Goal: Information Seeking & Learning: Learn about a topic

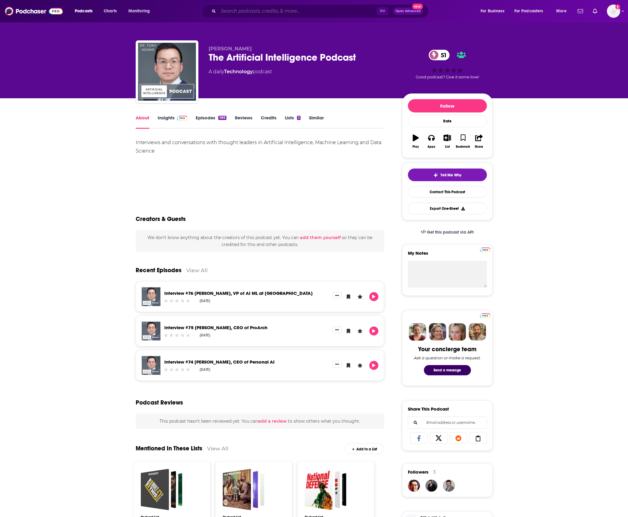
click at [247, 8] on input "Search podcasts, credits, & more..." at bounding box center [297, 11] width 158 height 10
type input "possible: artful intelligenc"
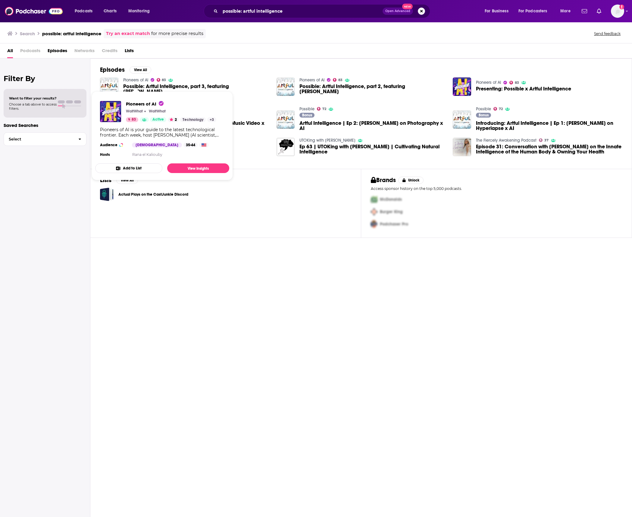
click at [133, 91] on span "Pioneers of AI WaitWhat WaitWhat 83 Active 2 Technology + 3 Pioneers of AI is y…" at bounding box center [162, 136] width 141 height 96
click at [107, 86] on img "Possible: Artful Intelligence, part 3, featuring Paul Trillo" at bounding box center [109, 86] width 18 height 18
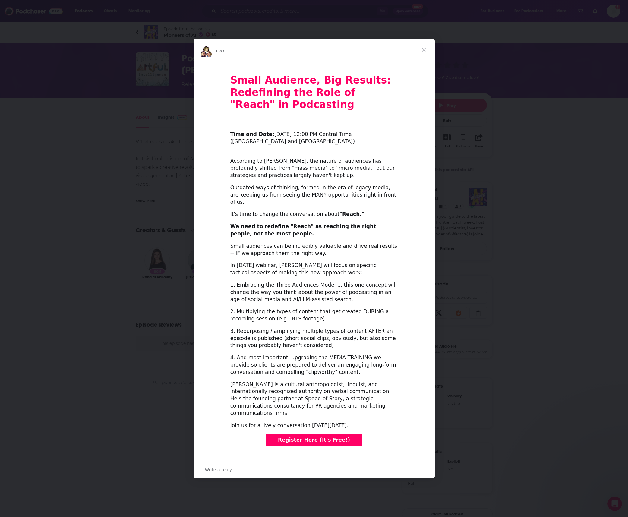
click at [146, 64] on div "Intercom messenger" at bounding box center [314, 258] width 628 height 517
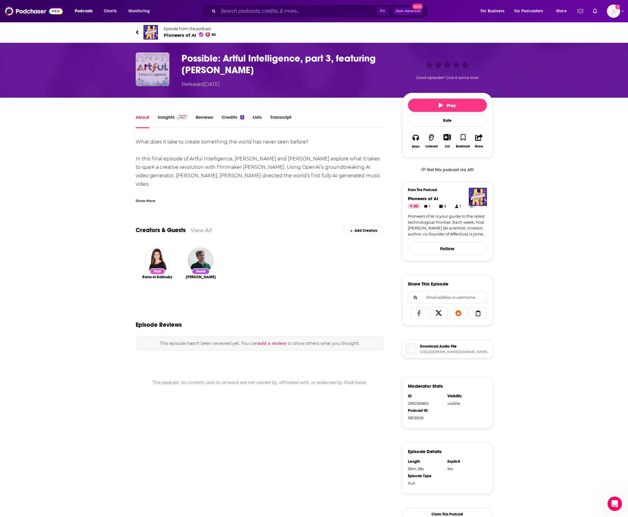
click at [153, 67] on img "Possible: Artful Intelligence, part 3, featuring Paul Trillo" at bounding box center [153, 69] width 34 height 34
click at [151, 68] on img "Possible: Artful Intelligence, part 3, featuring Paul Trillo" at bounding box center [153, 69] width 34 height 34
click at [253, 13] on input "Search podcasts, credits, & more..." at bounding box center [297, 11] width 158 height 10
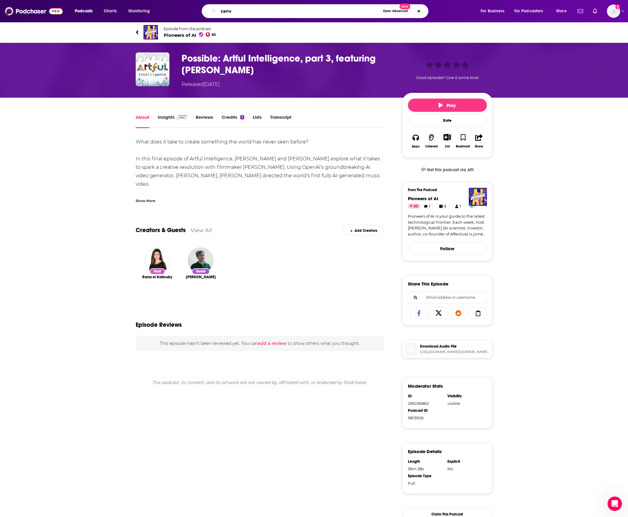
type input "canva"
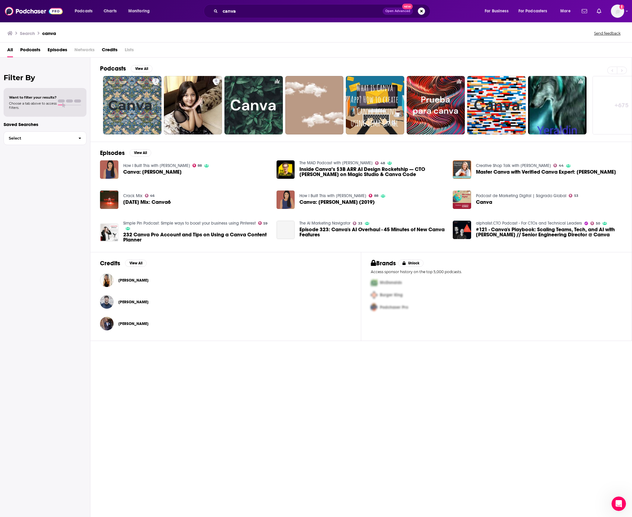
click at [108, 49] on span "Credits" at bounding box center [110, 51] width 16 height 12
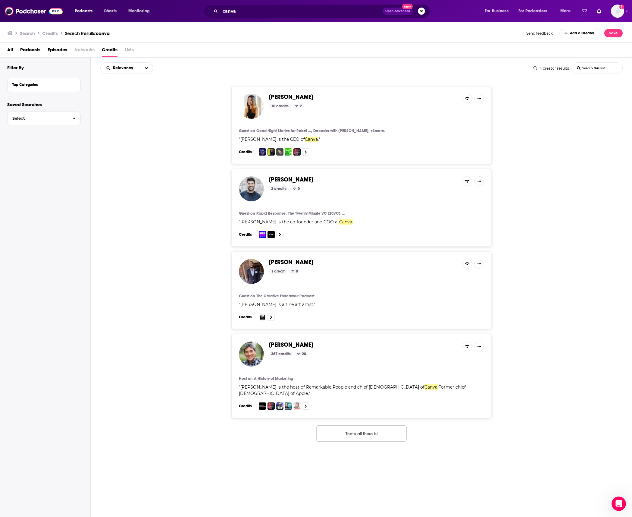
click at [262, 234] on img at bounding box center [262, 234] width 7 height 7
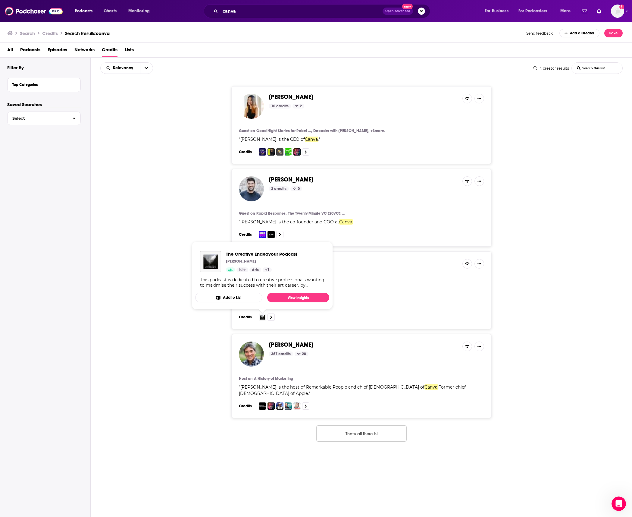
click at [262, 317] on img at bounding box center [262, 316] width 7 height 7
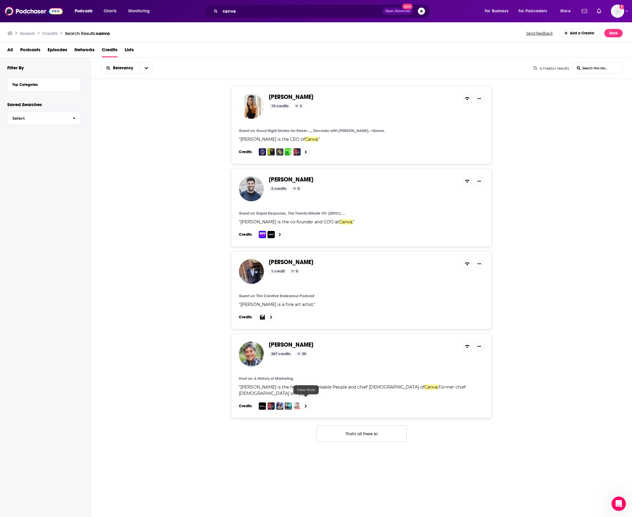
click at [304, 402] on link at bounding box center [305, 405] width 7 height 7
click at [280, 232] on link at bounding box center [279, 234] width 7 height 7
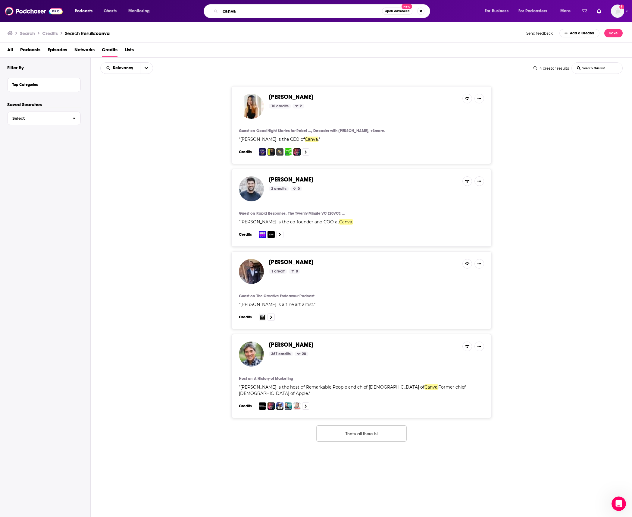
click at [232, 14] on input "canva" at bounding box center [301, 11] width 162 height 10
paste input "Stable Diffusion"
type input ""Stable Diffusion""
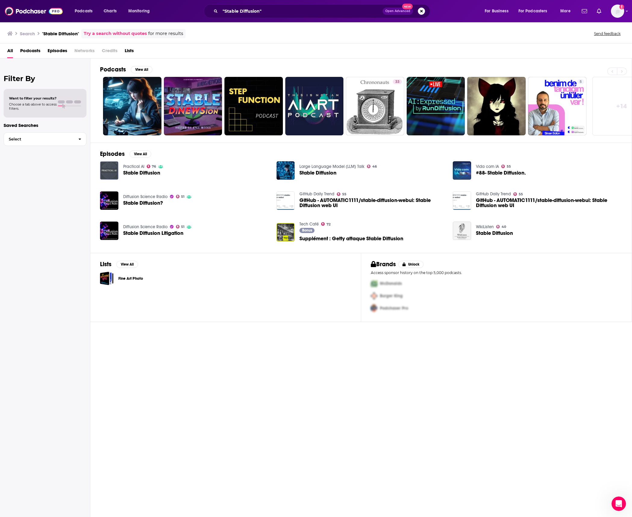
click at [110, 167] on img "Stable Diffusion" at bounding box center [109, 170] width 18 height 18
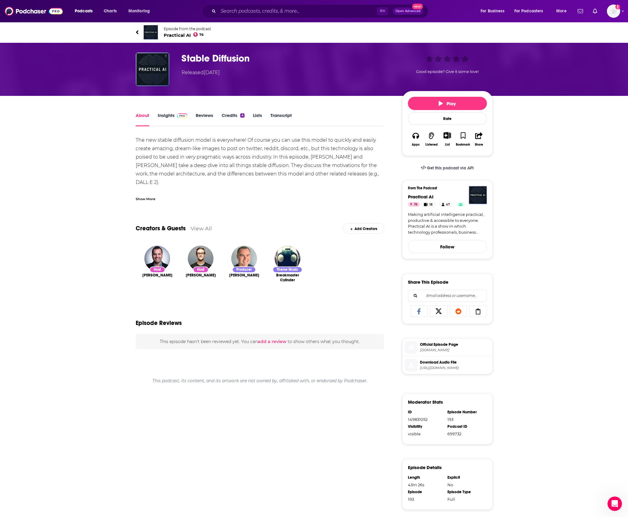
click at [166, 117] on link "Insights" at bounding box center [173, 119] width 30 height 14
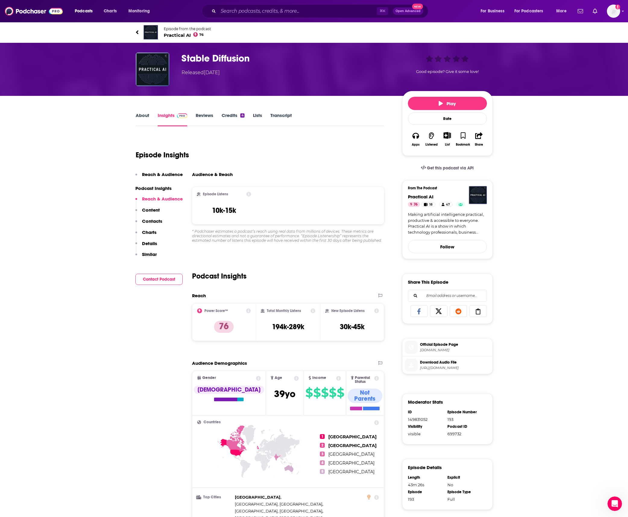
click at [140, 118] on link "About" at bounding box center [143, 119] width 14 height 14
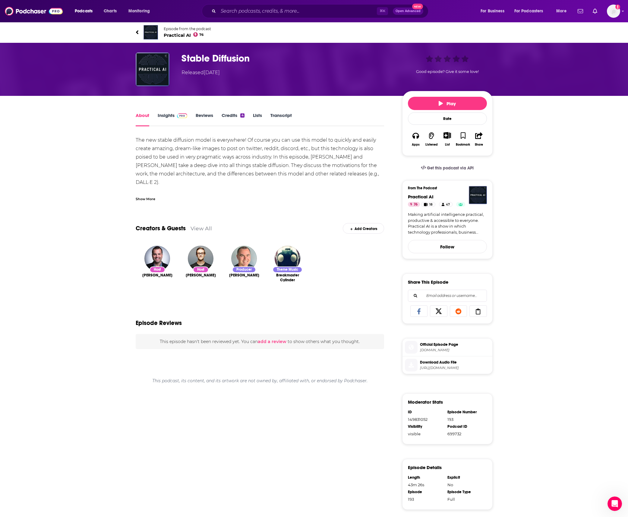
click at [182, 150] on div "The new stable diffusion model is everywhere! Of course you can use this model …" at bounding box center [260, 262] width 249 height 253
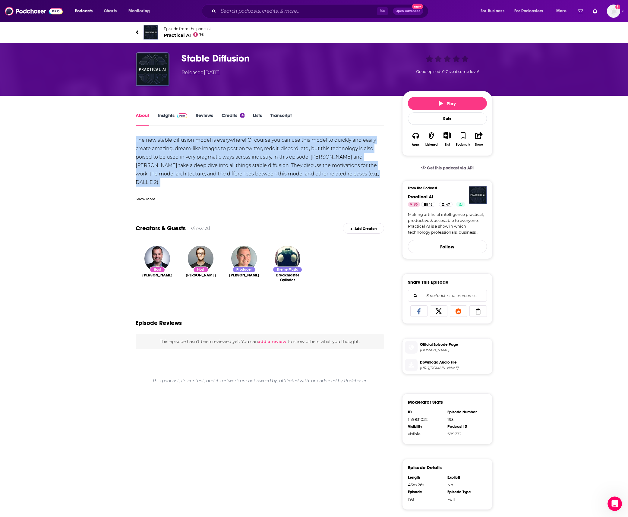
click at [217, 186] on div "The new stable diffusion model is everywhere! Of course you can use this model …" at bounding box center [260, 262] width 249 height 253
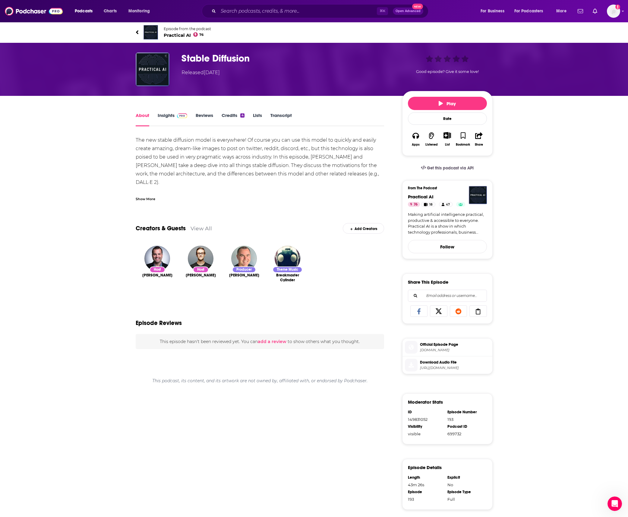
click at [151, 200] on div "Show More" at bounding box center [146, 199] width 20 height 6
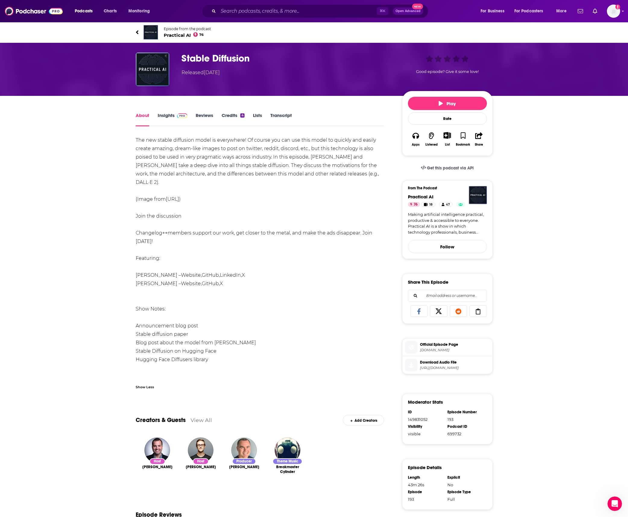
click at [174, 36] on span "Practical AI 76" at bounding box center [187, 35] width 47 height 6
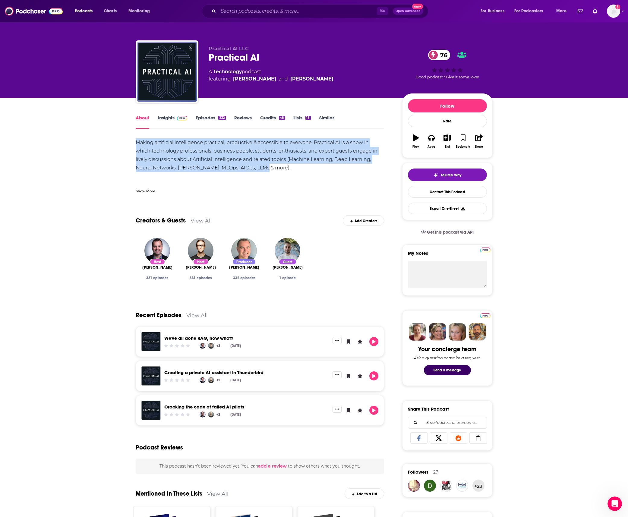
drag, startPoint x: 130, startPoint y: 140, endPoint x: 296, endPoint y: 169, distance: 169.4
click at [296, 169] on div "About Insights Episodes 332 Reviews Credits 48 Lists 18 Similar Making artifici…" at bounding box center [264, 483] width 276 height 738
copy div "Making artificial intelligence practical, productive & accessible to everyone. …"
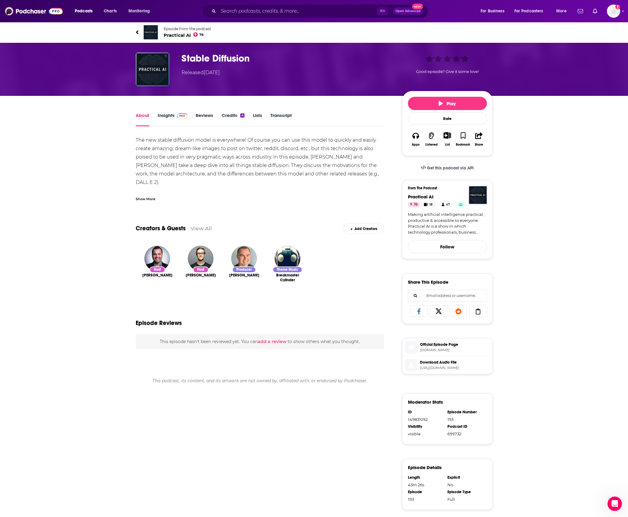
click at [170, 114] on link "Insights" at bounding box center [173, 119] width 30 height 14
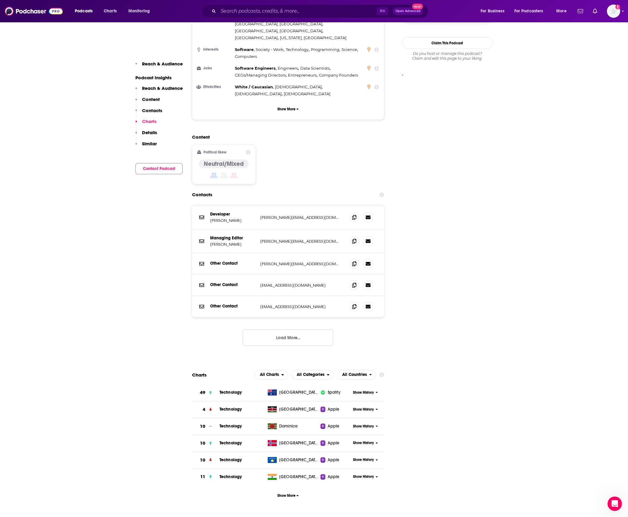
scroll to position [727, 0]
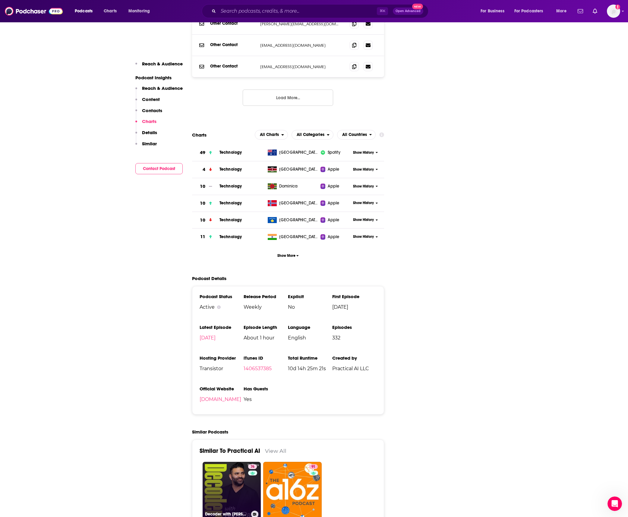
click at [221, 464] on link "76 Decoder with Nilay Patel" at bounding box center [231, 491] width 58 height 58
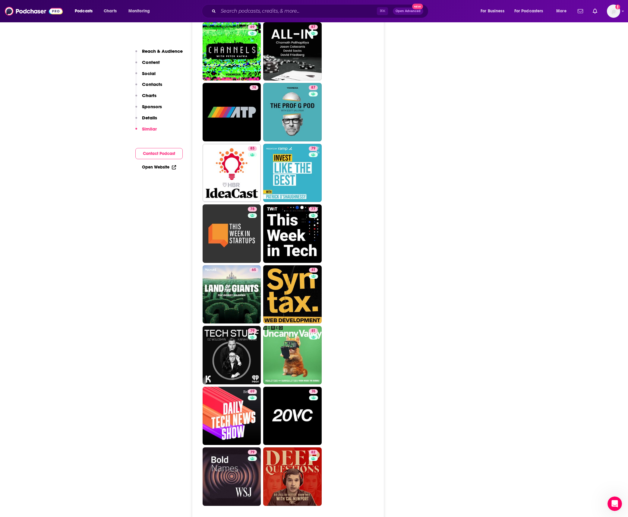
scroll to position [1734, 0]
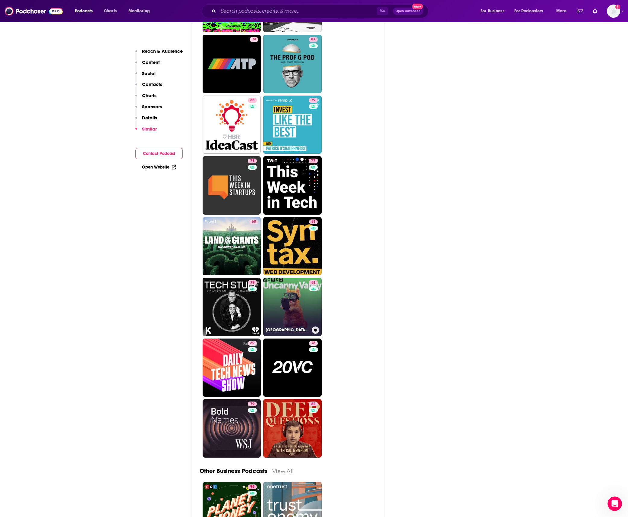
click at [283, 278] on link "81 Uncanny Valley | WIRED" at bounding box center [292, 307] width 58 height 58
type input "https://www.podchaser.com/podcasts/uncanny-valley-wired-20021"
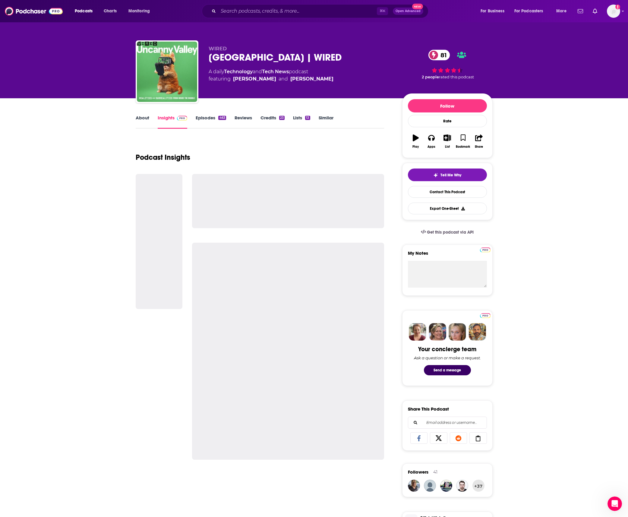
click at [143, 119] on link "About" at bounding box center [143, 122] width 14 height 14
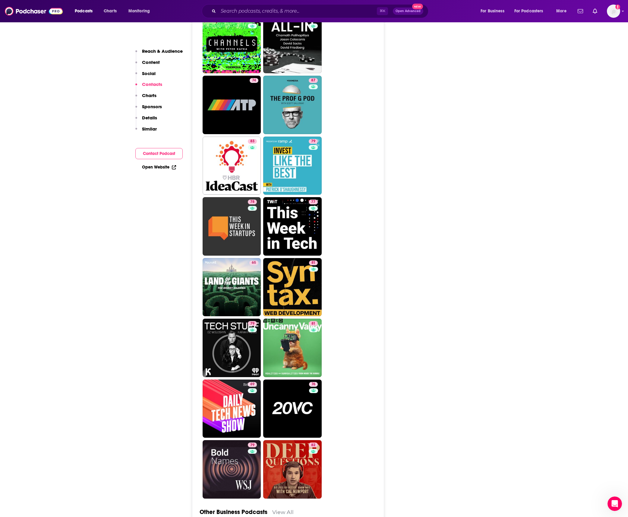
scroll to position [1681, 0]
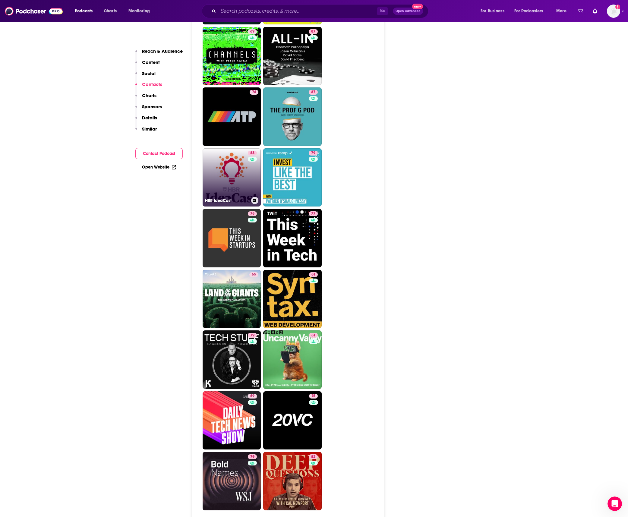
click at [218, 148] on link "83 HBR IdeaCast" at bounding box center [231, 177] width 58 height 58
type input "https://www.podchaser.com/podcasts/hbr-ideacast-7063"
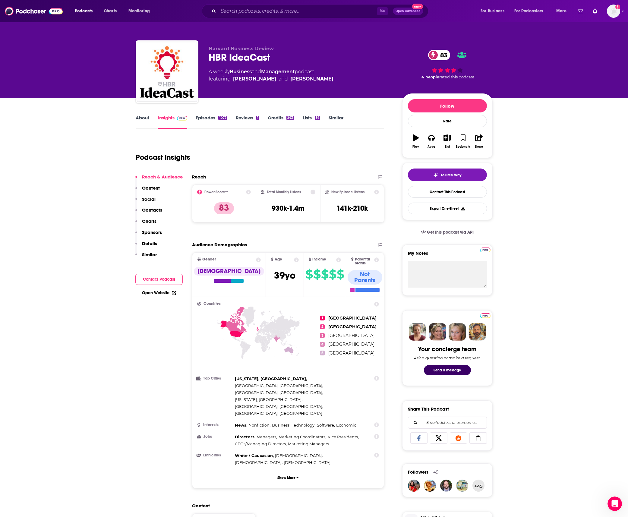
click at [139, 116] on link "About" at bounding box center [143, 122] width 14 height 14
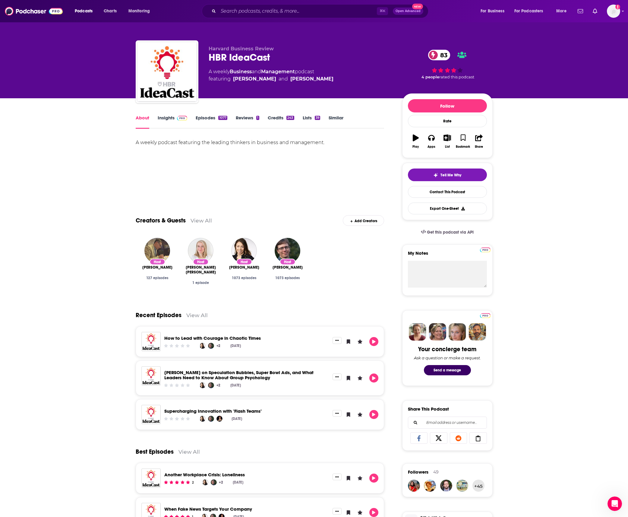
click at [165, 117] on link "Insights" at bounding box center [173, 122] width 30 height 14
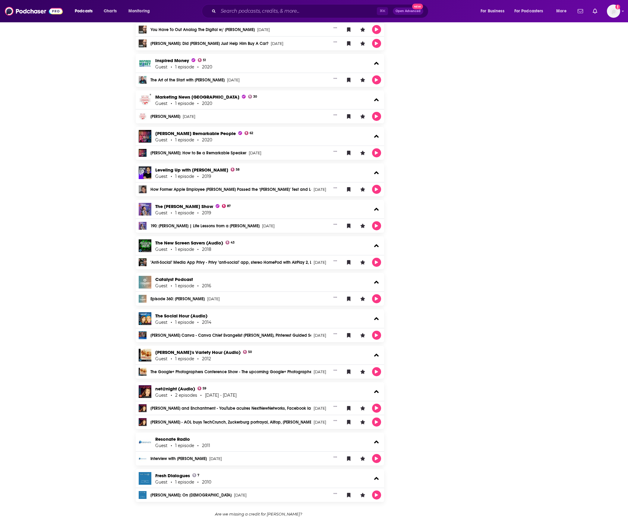
scroll to position [1538, 0]
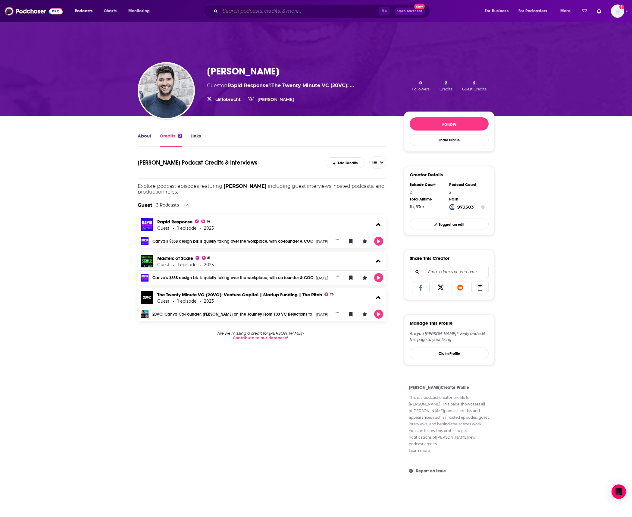
click at [238, 7] on input "Search podcasts, credits, & more..." at bounding box center [299, 11] width 158 height 10
type input "the new stack"
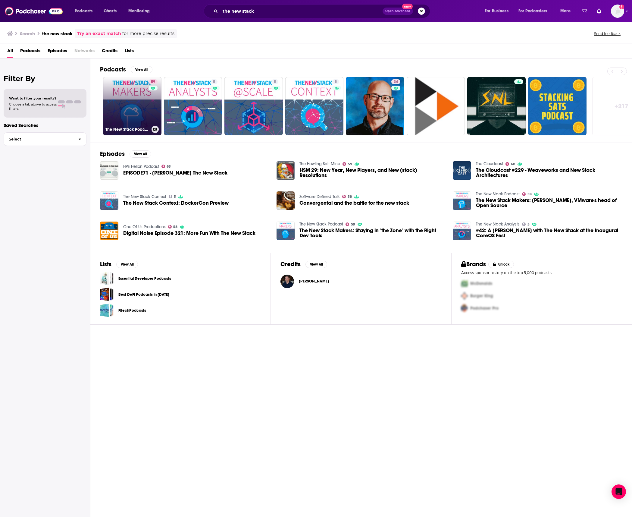
click at [114, 99] on link "59 The New Stack Podcast" at bounding box center [132, 106] width 58 height 58
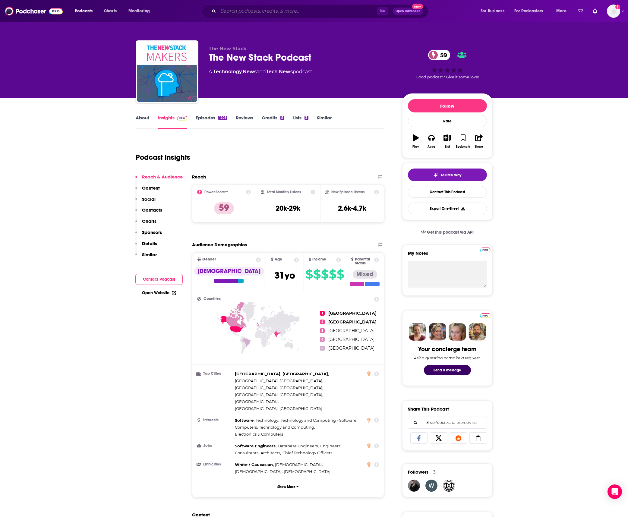
click at [250, 14] on input "Search podcasts, credits, & more..." at bounding box center [297, 11] width 158 height 10
type input "ai with ml"
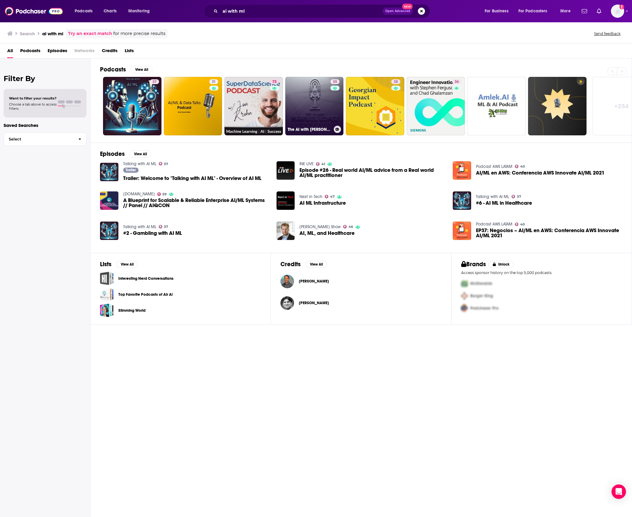
click at [303, 111] on link "35 The AI with Maribel Lopez (AI with ML)" at bounding box center [314, 106] width 58 height 58
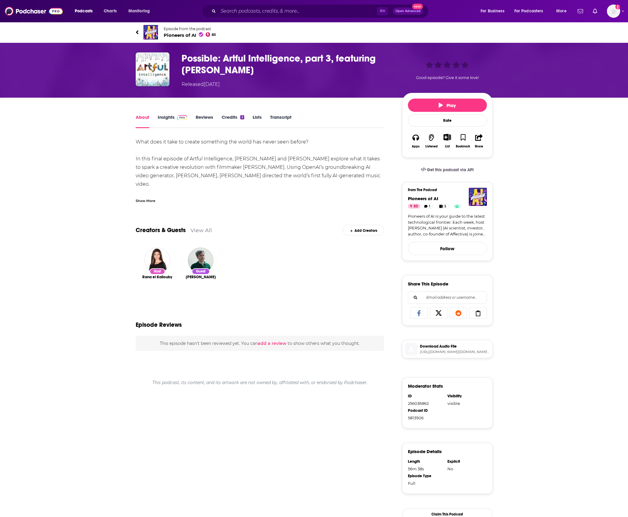
click at [170, 117] on link "Insights" at bounding box center [173, 121] width 30 height 14
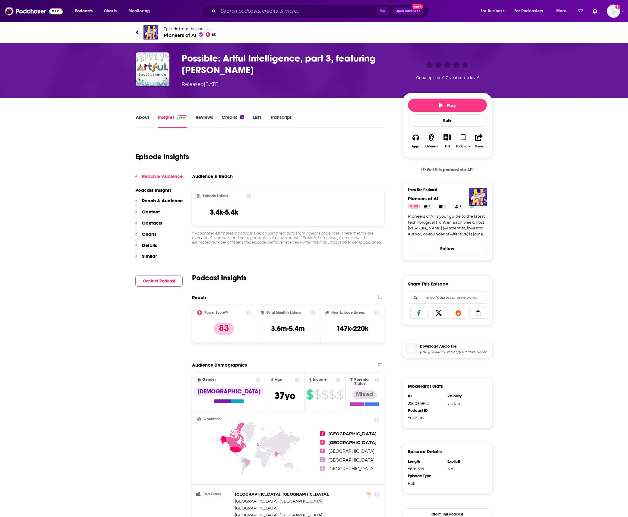
click at [149, 113] on div "About Insights Reviews Credits 2 Lists Transcript" at bounding box center [260, 120] width 249 height 15
click at [143, 117] on link "About" at bounding box center [143, 121] width 14 height 14
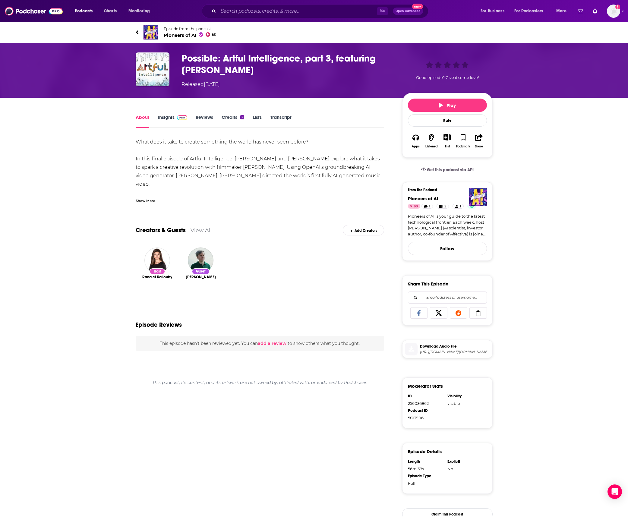
click at [149, 200] on div "Show More" at bounding box center [146, 200] width 20 height 6
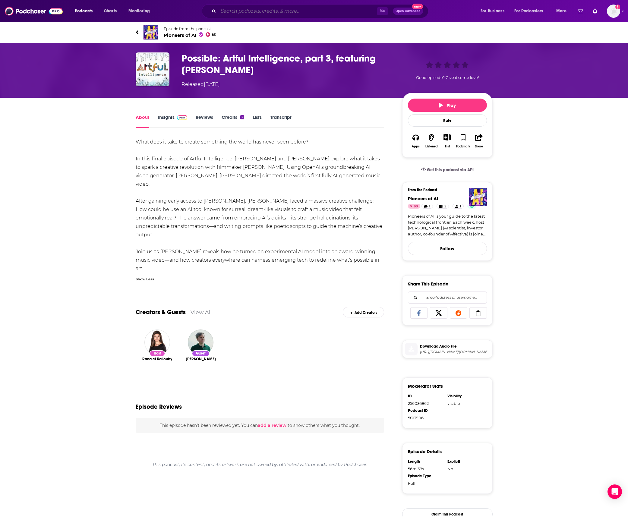
click at [259, 10] on input "Search podcasts, credits, & more..." at bounding box center [297, 11] width 158 height 10
type input "the new stack"
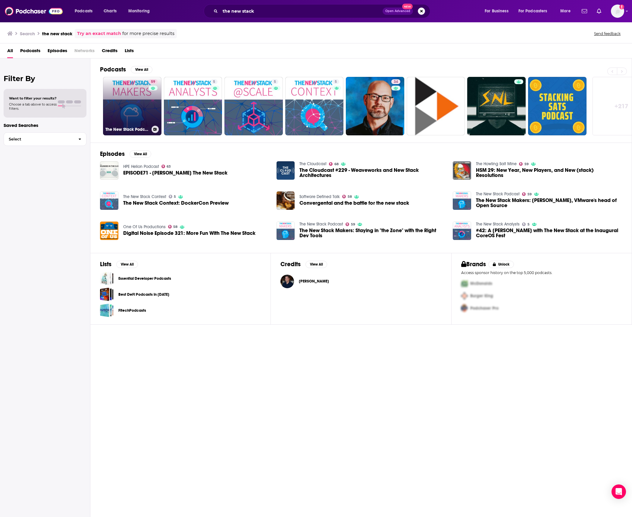
click at [143, 114] on link "59 The New Stack Podcast" at bounding box center [132, 106] width 58 height 58
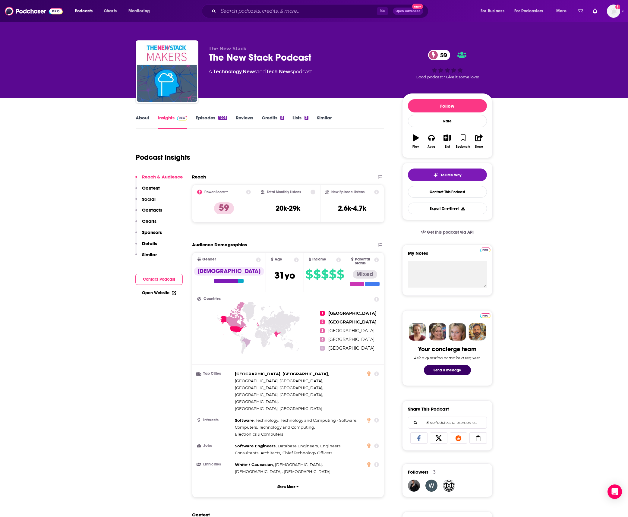
click at [145, 120] on link "About" at bounding box center [143, 122] width 14 height 14
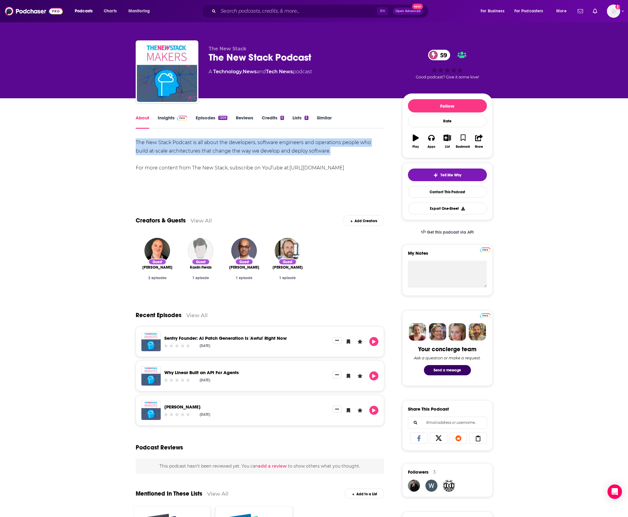
click at [318, 151] on div "The New Stack Podcast is all about the developers, software engineers and opera…" at bounding box center [260, 155] width 249 height 34
drag, startPoint x: 319, startPoint y: 151, endPoint x: 122, endPoint y: 146, distance: 196.8
click at [122, 146] on div "About Insights Episodes 1205 Reviews Credits 5 Lists 3 Similar The New Stack Po…" at bounding box center [314, 461] width 386 height 726
copy div "The New Stack Podcast is all about the developers, software engineers and opera…"
click at [259, 151] on div "The New Stack Podcast is all about the developers, software engineers and opera…" at bounding box center [260, 155] width 249 height 34
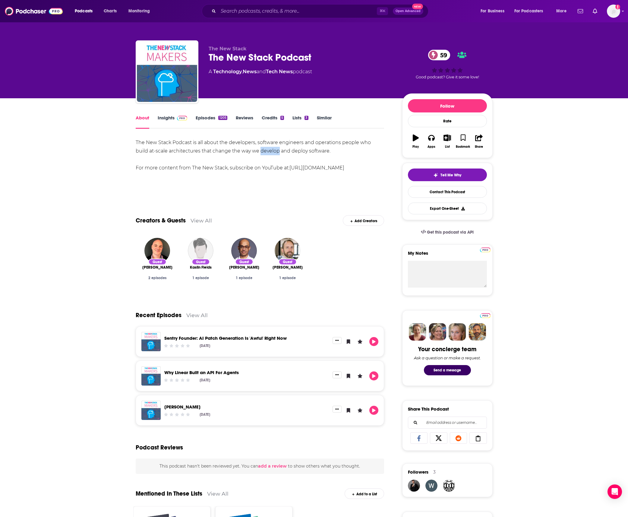
click at [259, 151] on div "The New Stack Podcast is all about the developers, software engineers and opera…" at bounding box center [260, 155] width 249 height 34
copy div "The New Stack Podcast is all about the developers, software engineers and opera…"
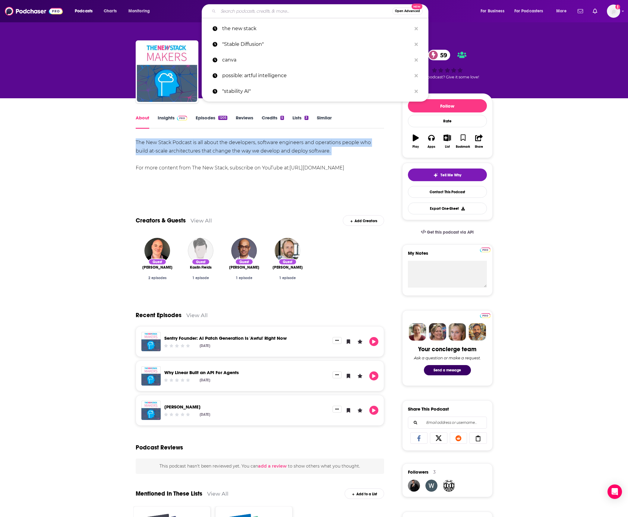
click at [265, 11] on input "Search podcasts, credits, & more..." at bounding box center [305, 11] width 174 height 10
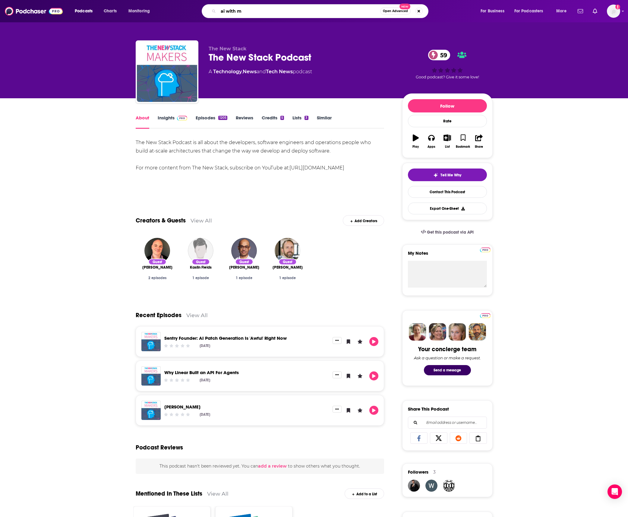
type input "ai with ml"
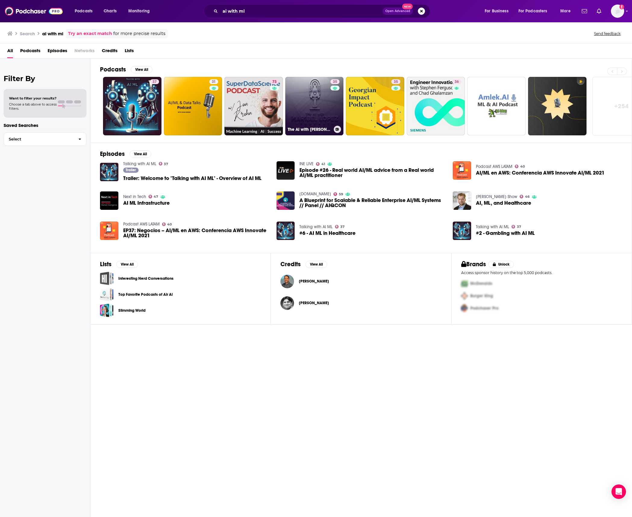
click at [310, 108] on link "35 The AI with Maribel Lopez (AI with ML)" at bounding box center [314, 106] width 58 height 58
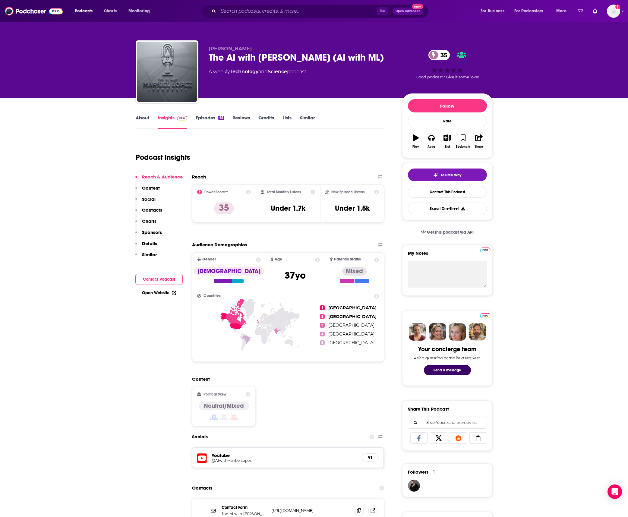
click at [147, 119] on link "About" at bounding box center [143, 122] width 14 height 14
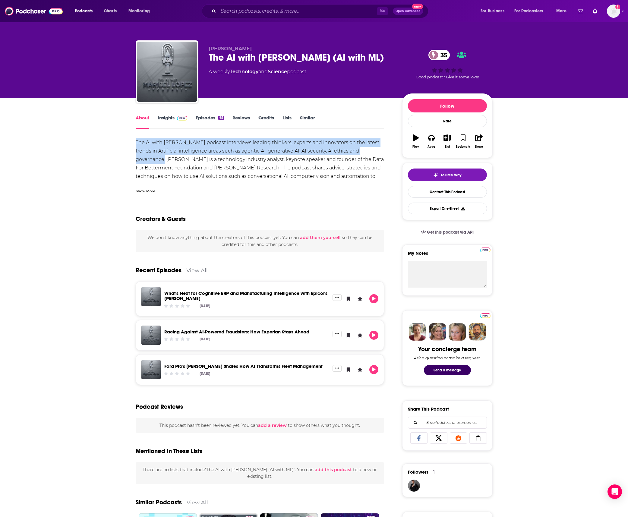
drag, startPoint x: 131, startPoint y: 140, endPoint x: 165, endPoint y: 157, distance: 38.7
click at [165, 157] on div "About Insights Episodes 65 Reviews Credits Lists Similar The AI with Maribel Lo…" at bounding box center [264, 474] width 276 height 720
copy div "The AI with Maribel Lopez podcast interviews leading thinkers, experts and inno…"
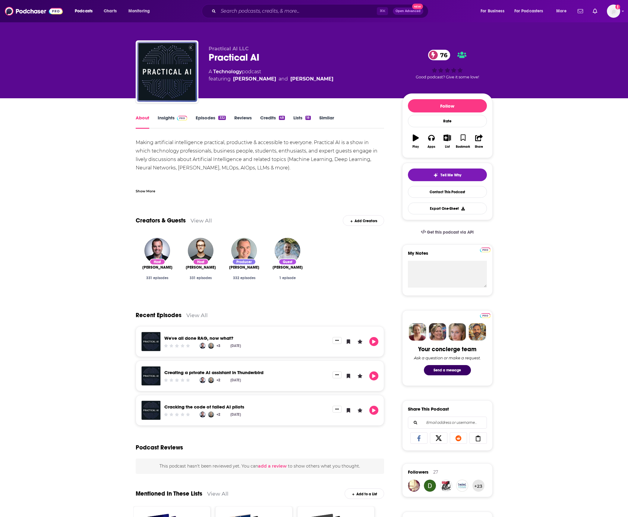
click at [162, 116] on link "Insights" at bounding box center [173, 122] width 30 height 14
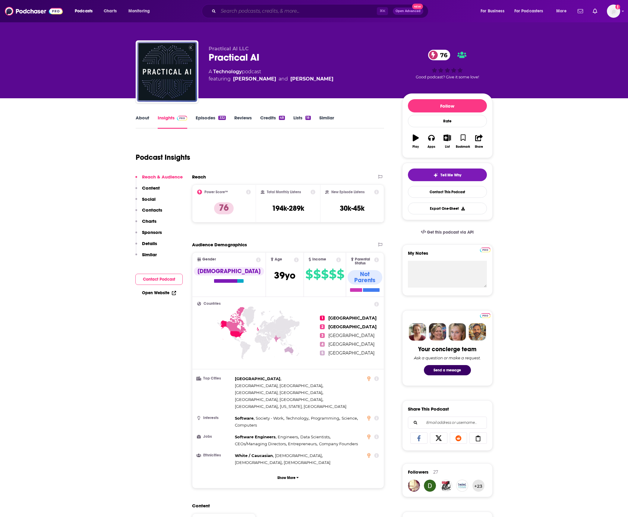
click at [234, 9] on input "Search podcasts, credits, & more..." at bounding box center [297, 11] width 158 height 10
type input "ai insid"
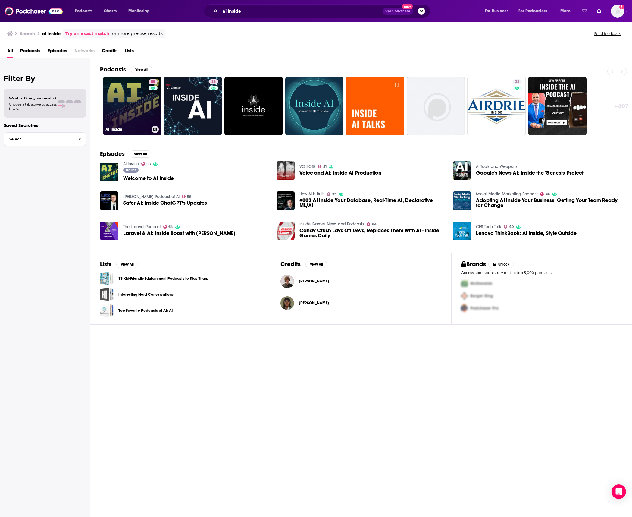
click at [128, 107] on link "58 AI Inside" at bounding box center [132, 106] width 58 height 58
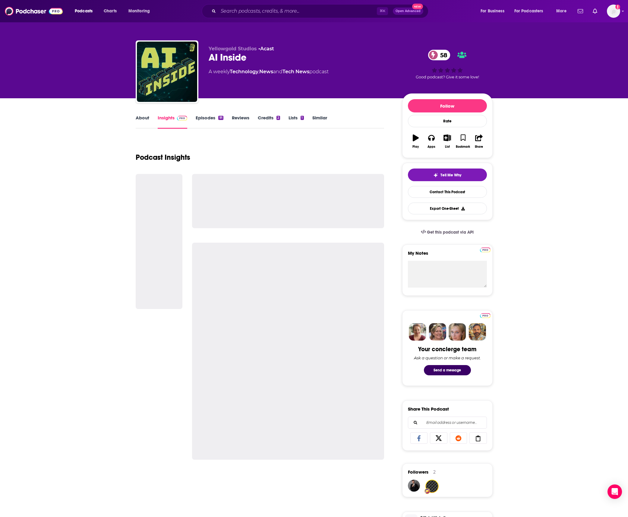
click at [144, 115] on link "About" at bounding box center [143, 122] width 14 height 14
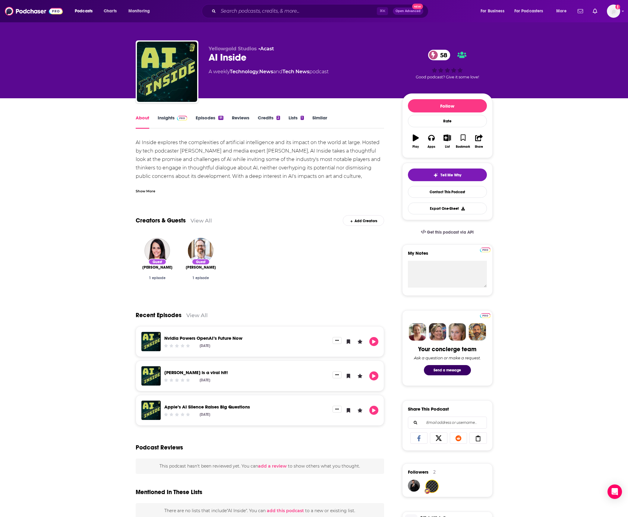
click at [138, 190] on div "Show More" at bounding box center [146, 191] width 20 height 6
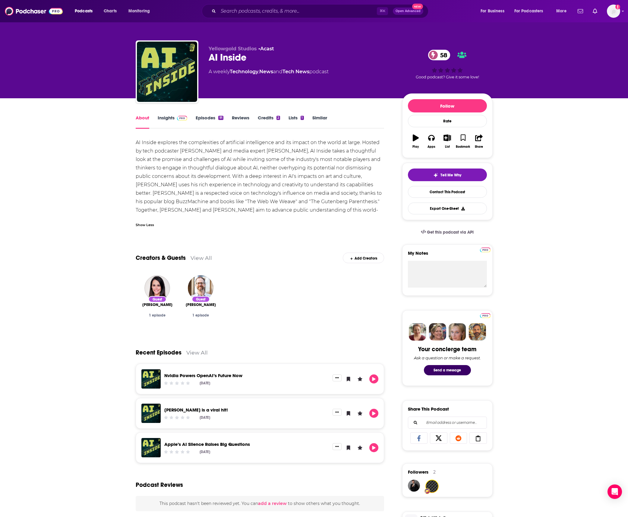
click at [167, 120] on link "Insights" at bounding box center [173, 122] width 30 height 14
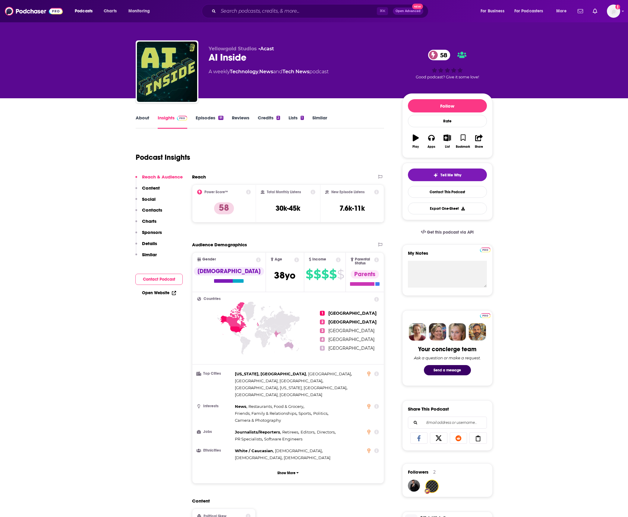
click at [143, 120] on link "About" at bounding box center [143, 122] width 14 height 14
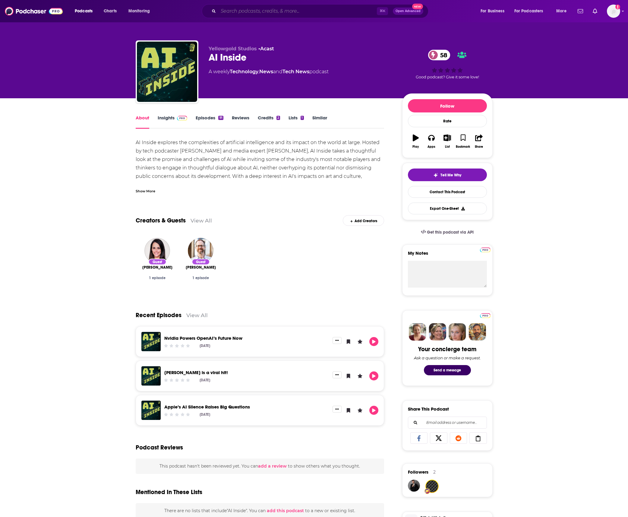
click at [248, 10] on input "Search podcasts, credits, & more..." at bounding box center [297, 11] width 158 height 10
type input "inside ai"
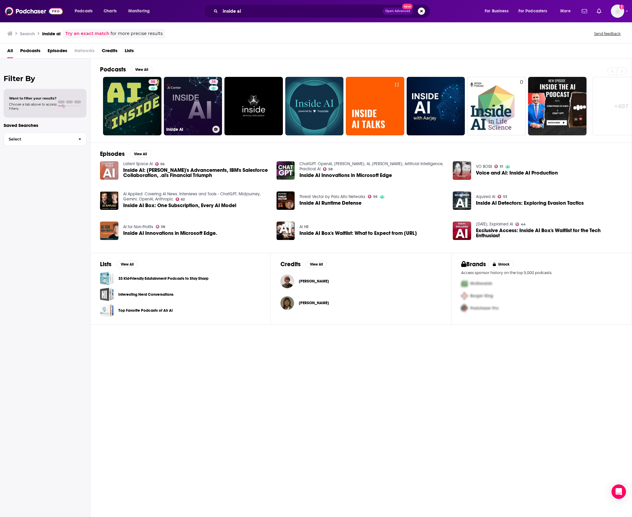
click at [189, 106] on link "38 Inside AI" at bounding box center [193, 106] width 58 height 58
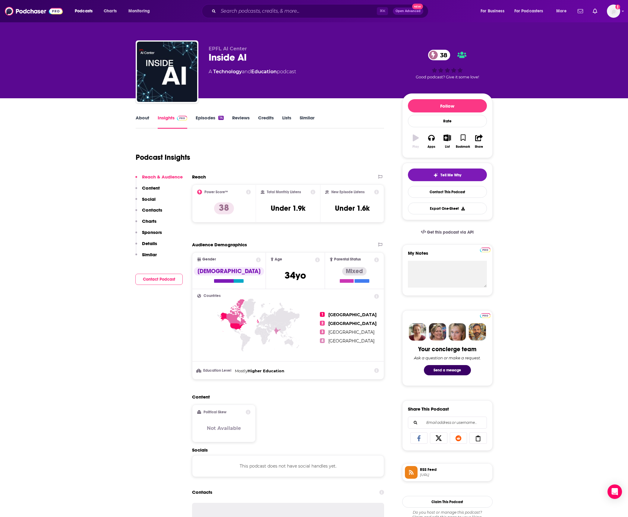
click at [143, 115] on link "About" at bounding box center [143, 122] width 14 height 14
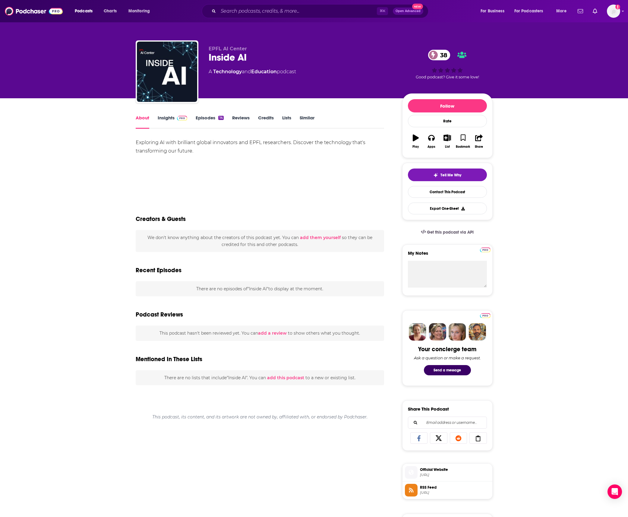
click at [166, 116] on link "Insights" at bounding box center [173, 122] width 30 height 14
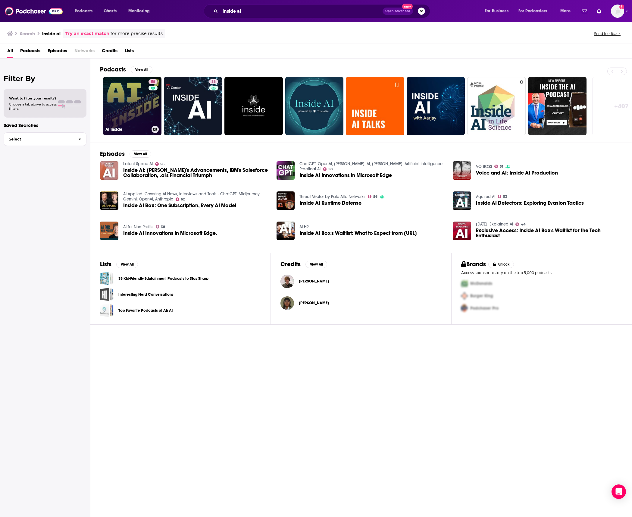
click at [127, 98] on link "58 AI Inside" at bounding box center [132, 106] width 58 height 58
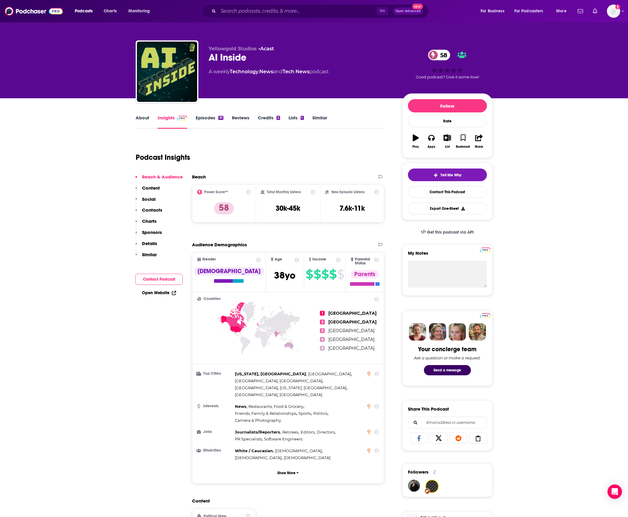
click at [143, 121] on link "About" at bounding box center [143, 122] width 14 height 14
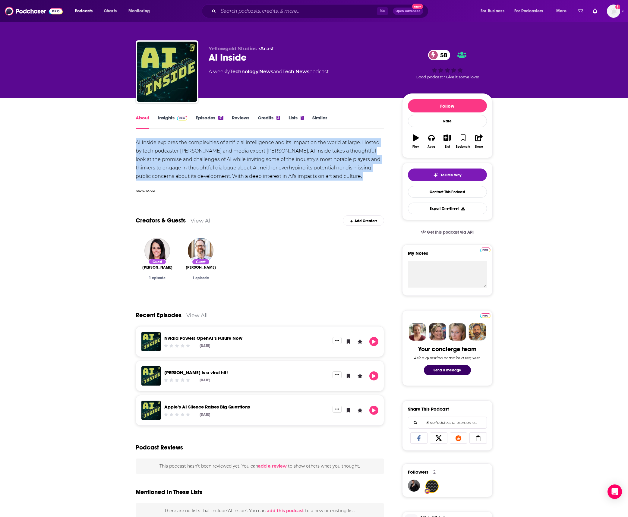
drag, startPoint x: 130, startPoint y: 141, endPoint x: 372, endPoint y: 176, distance: 245.1
click at [372, 176] on div "About Insights Episodes 91 Reviews Credits 2 Lists 1 Similar AI Inside explores…" at bounding box center [264, 464] width 276 height 701
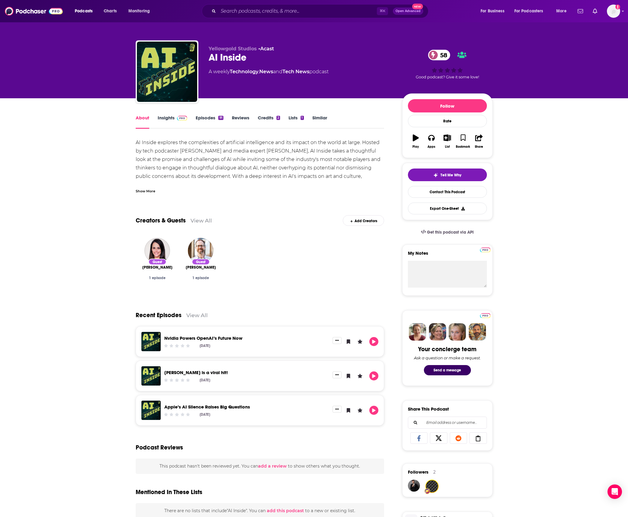
click at [143, 192] on div "Show More" at bounding box center [146, 191] width 20 height 6
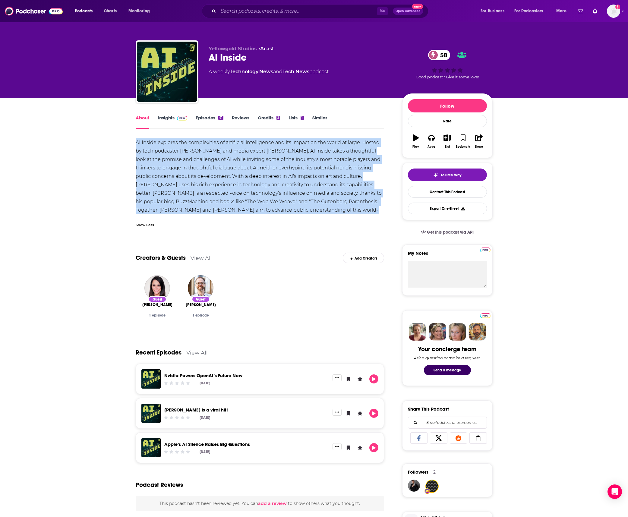
drag, startPoint x: 133, startPoint y: 141, endPoint x: 353, endPoint y: 207, distance: 229.7
click at [353, 207] on div "About Insights Episodes 91 Reviews Credits 2 Lists 1 Similar AI Inside explores…" at bounding box center [264, 464] width 276 height 701
copy div "AI Inside explores the complexities of artificial intelligence and its impact o…"
click at [168, 119] on link "Insights" at bounding box center [173, 122] width 30 height 14
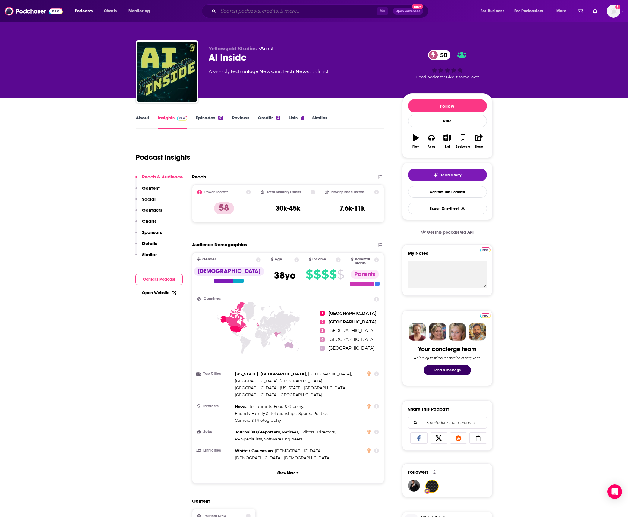
click at [245, 8] on input "Search podcasts, credits, & more..." at bounding box center [297, 11] width 158 height 10
type input "ai chat"
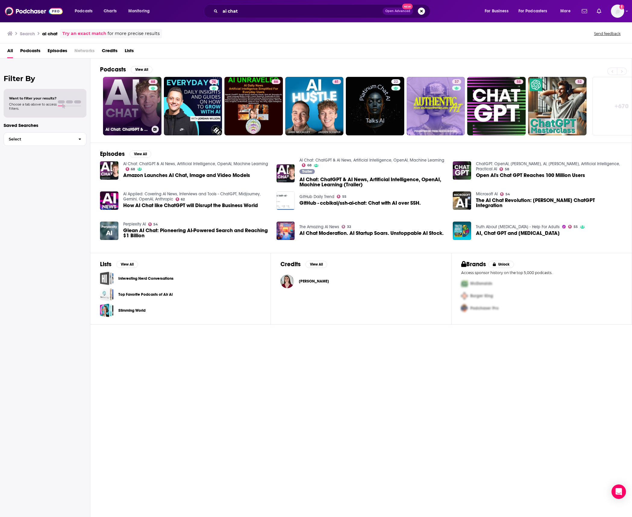
click at [133, 100] on link "68 AI Chat: ChatGPT & AI News, Artificial Intelligence, OpenAI, Machine Learning" at bounding box center [132, 106] width 58 height 58
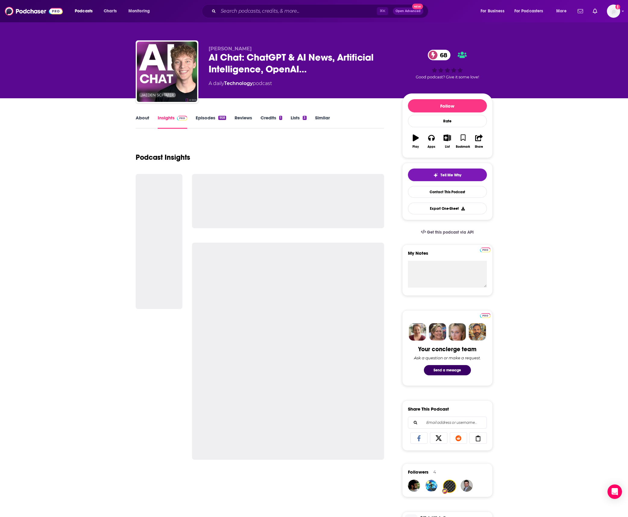
click at [146, 119] on link "About" at bounding box center [143, 122] width 14 height 14
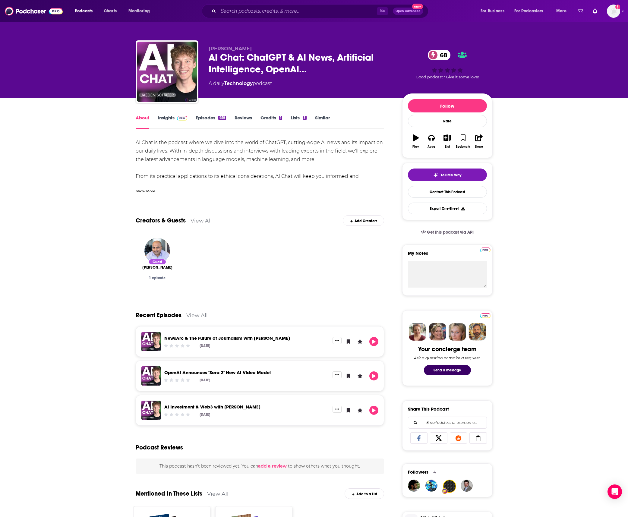
click at [164, 111] on div "About Insights Episodes 958 Reviews Credits 1 Lists 3 Similar AI Chat is the po…" at bounding box center [314, 429] width 357 height 663
click at [163, 115] on link "Insights" at bounding box center [173, 122] width 30 height 14
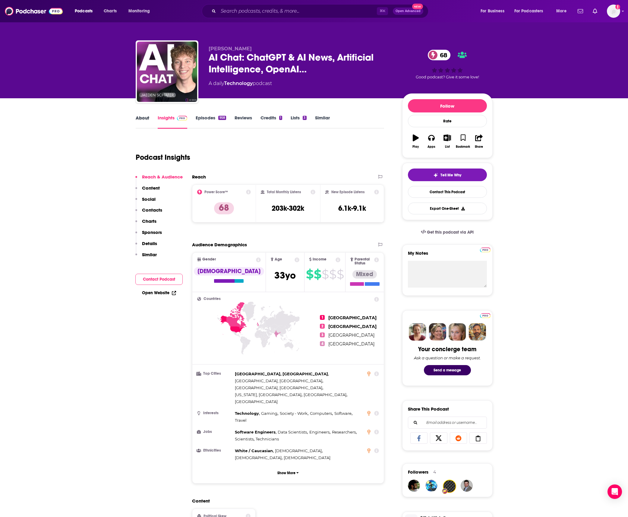
click at [149, 116] on div "About" at bounding box center [147, 122] width 22 height 14
click at [141, 118] on link "About" at bounding box center [143, 122] width 14 height 14
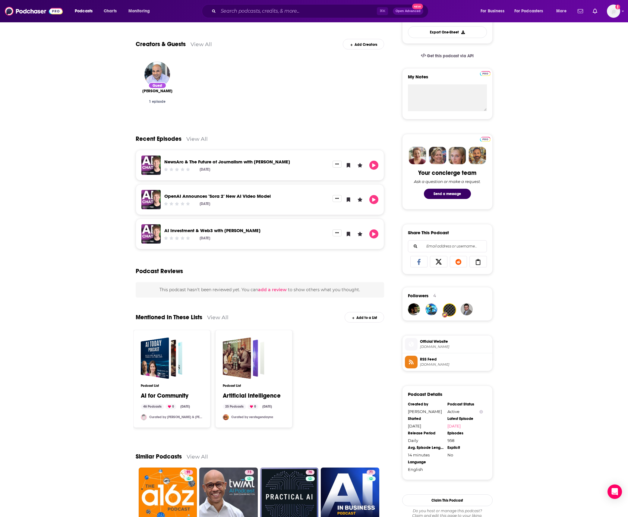
scroll to position [203, 0]
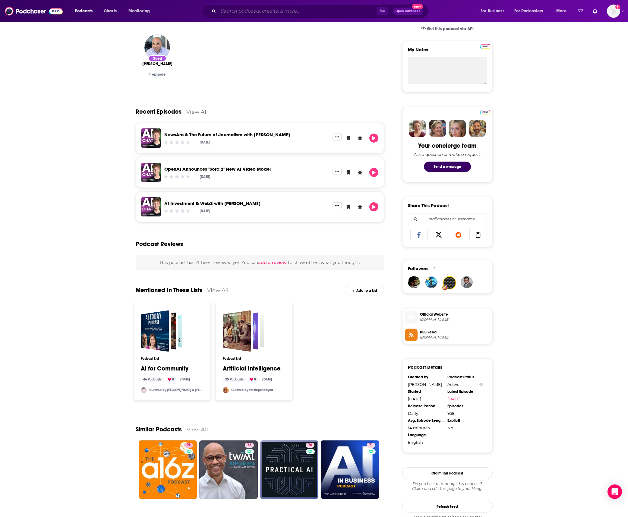
click at [232, 8] on input "Search podcasts, credits, & more..." at bounding box center [297, 11] width 158 height 10
type input "pioneers of ai"
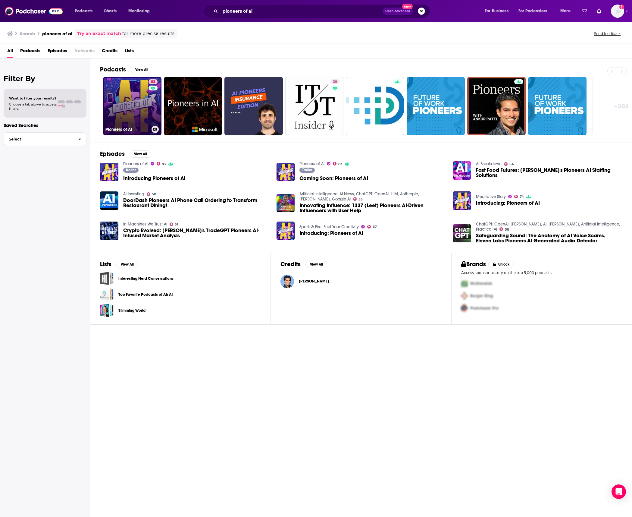
click at [133, 110] on link "83 Pioneers of AI" at bounding box center [132, 106] width 58 height 58
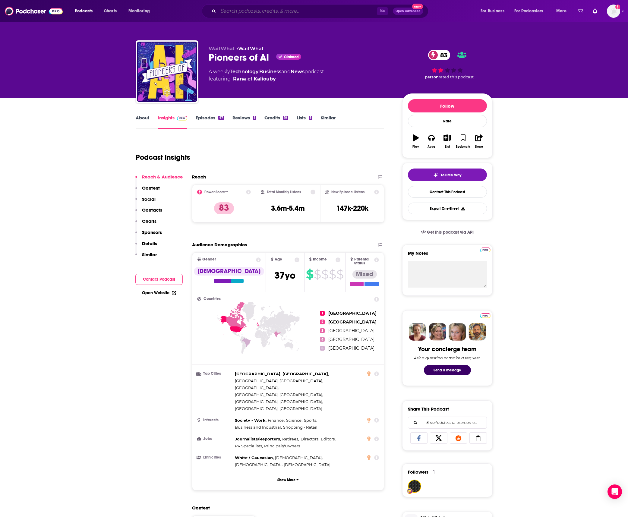
click at [234, 10] on input "Search podcasts, credits, & more..." at bounding box center [297, 11] width 158 height 10
type input "machine ethics podvcast"
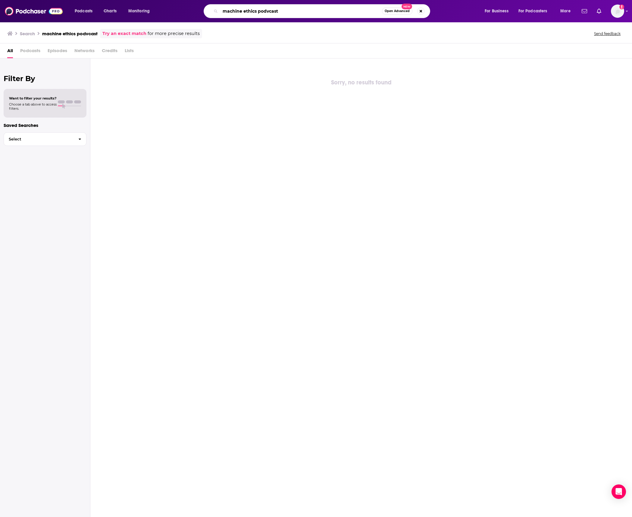
click at [270, 14] on input "machine ethics podvcast" at bounding box center [301, 11] width 162 height 10
type input "machine ethics podcast"
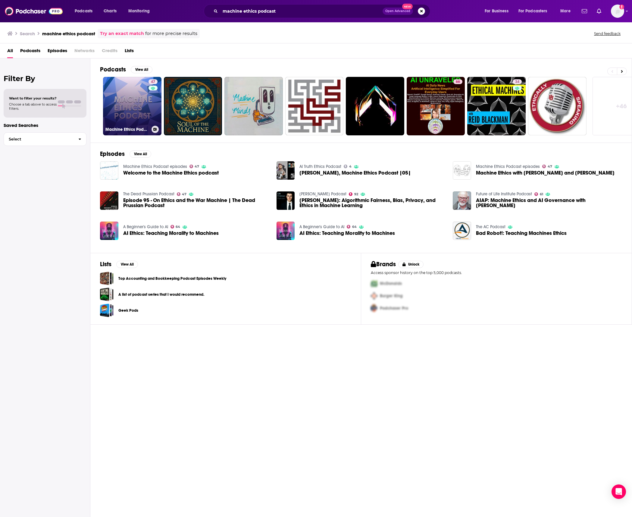
click at [140, 113] on link "47 Machine Ethics Podcast episodes" at bounding box center [132, 106] width 58 height 58
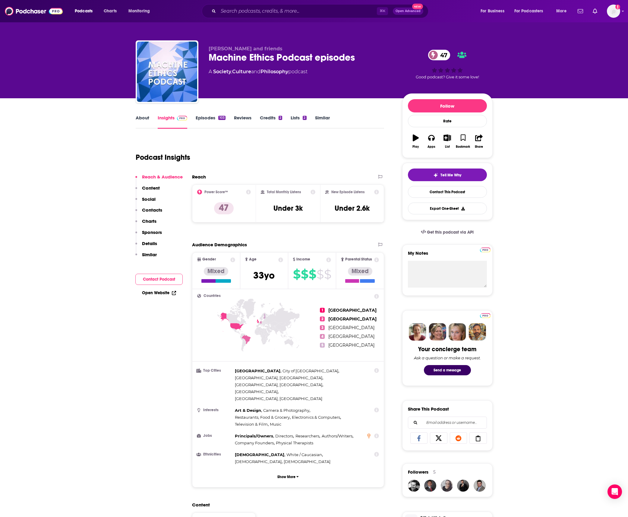
click at [138, 118] on link "About" at bounding box center [143, 122] width 14 height 14
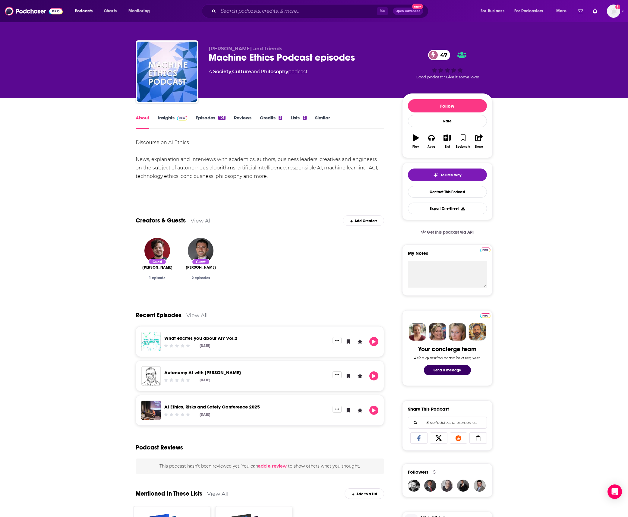
click at [174, 121] on link "Insights" at bounding box center [173, 122] width 30 height 14
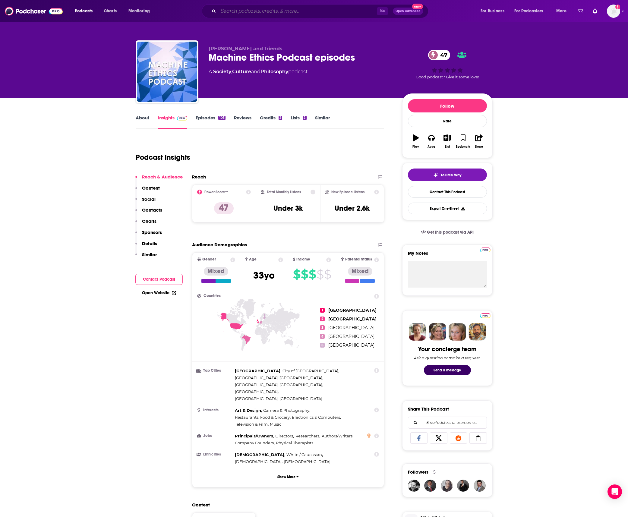
click at [280, 11] on input "Search podcasts, credits, & more..." at bounding box center [297, 11] width 158 height 10
type input "the next wave"
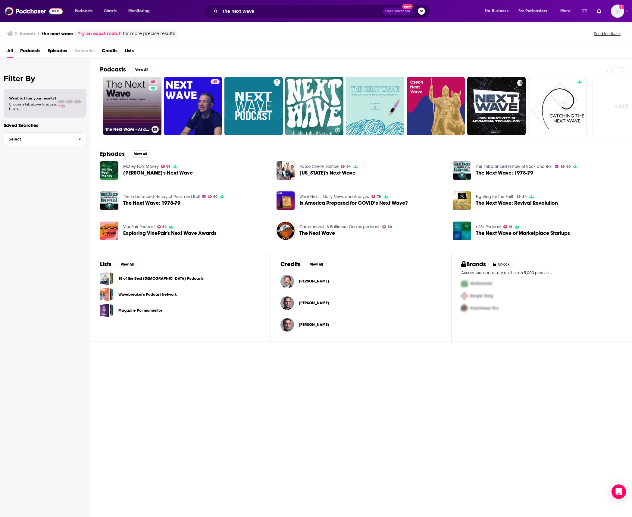
click at [134, 102] on link "60 The Next Wave - AI and The Future of Technology" at bounding box center [132, 106] width 58 height 58
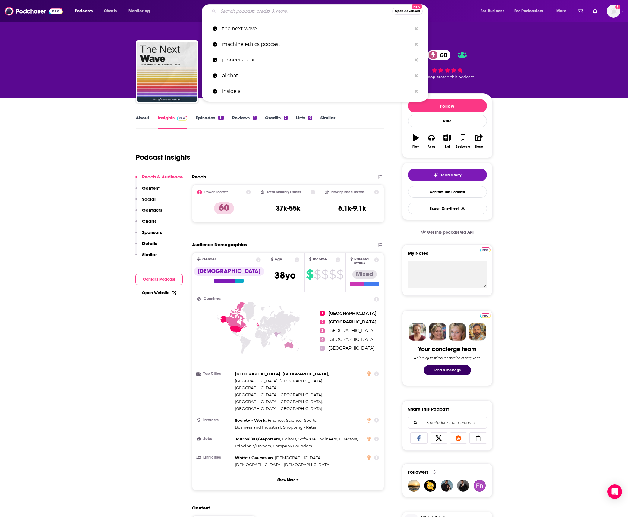
click at [252, 10] on input "Search podcasts, credits, & more..." at bounding box center [305, 11] width 174 height 10
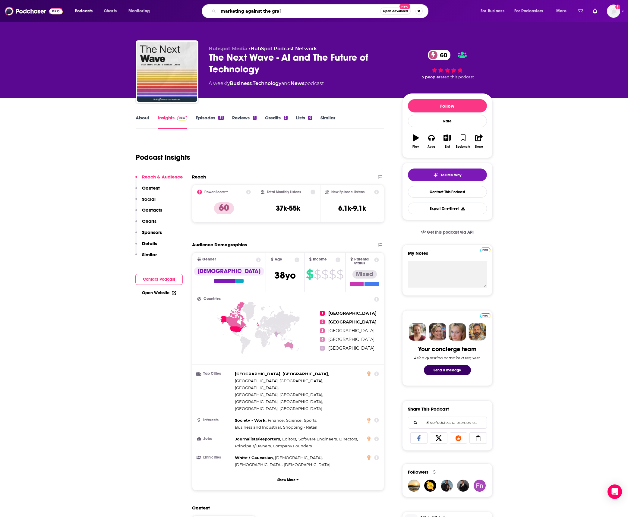
type input "marketing against the grain"
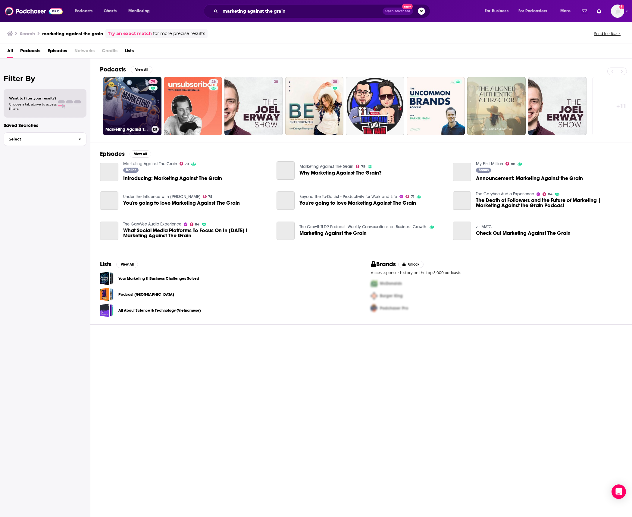
click at [126, 99] on link "79 Marketing Against The Grain" at bounding box center [132, 106] width 58 height 58
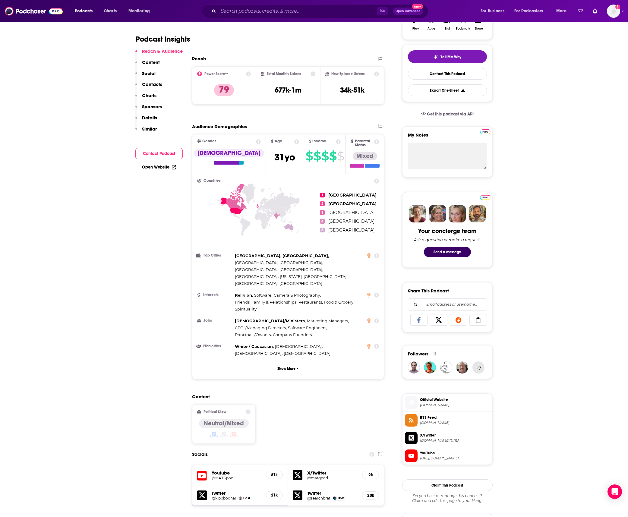
scroll to position [119, 0]
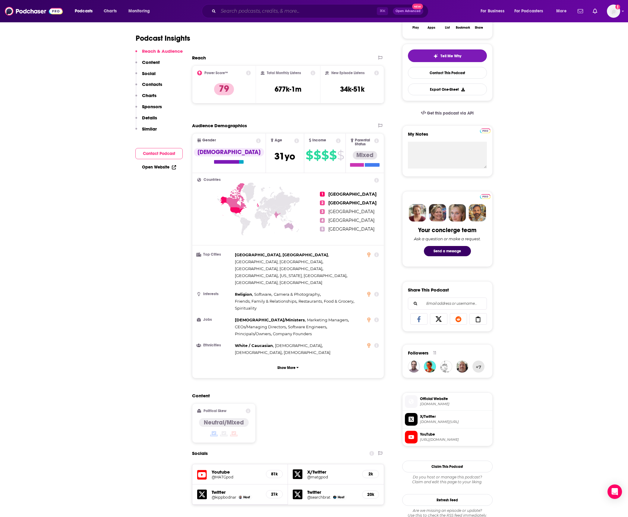
click at [235, 12] on input "Search podcasts, credits, & more..." at bounding box center [297, 11] width 158 height 10
type input "creative ai"
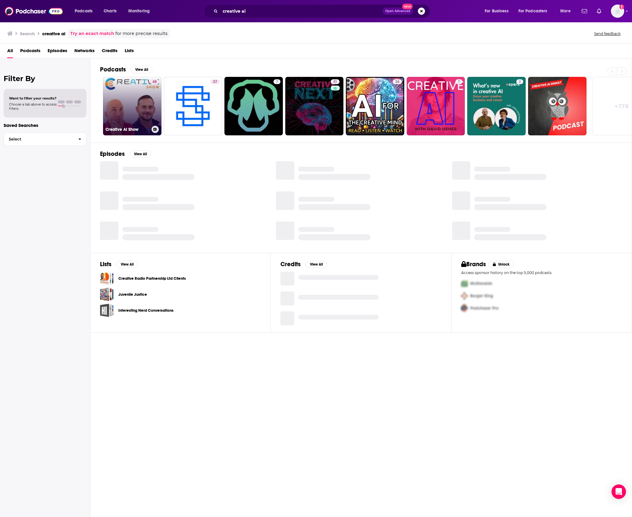
click at [128, 108] on link "48 Creative AI Show" at bounding box center [132, 106] width 58 height 58
